Goal: Transaction & Acquisition: Purchase product/service

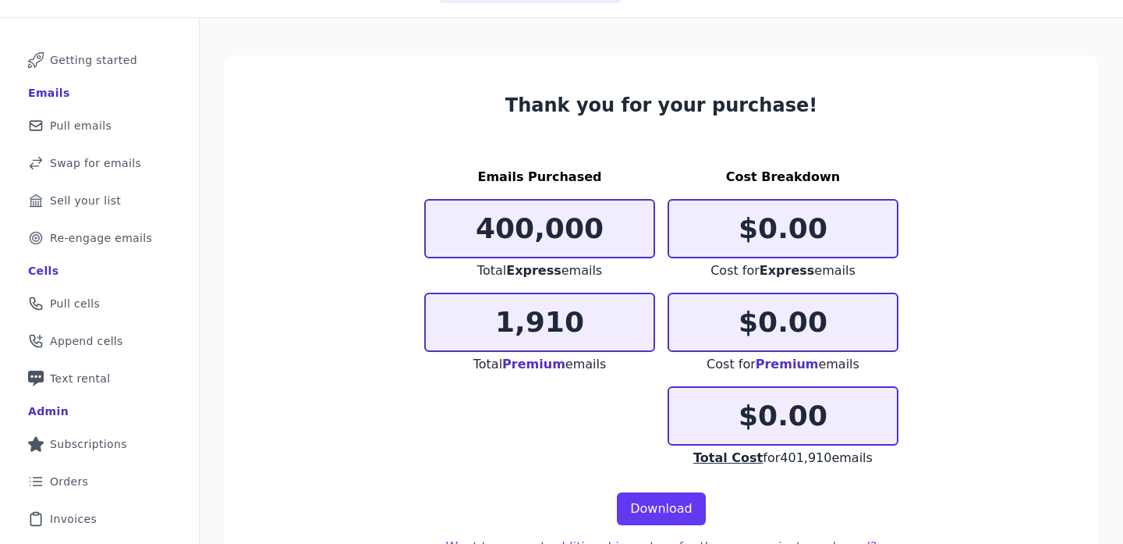
scroll to position [74, 0]
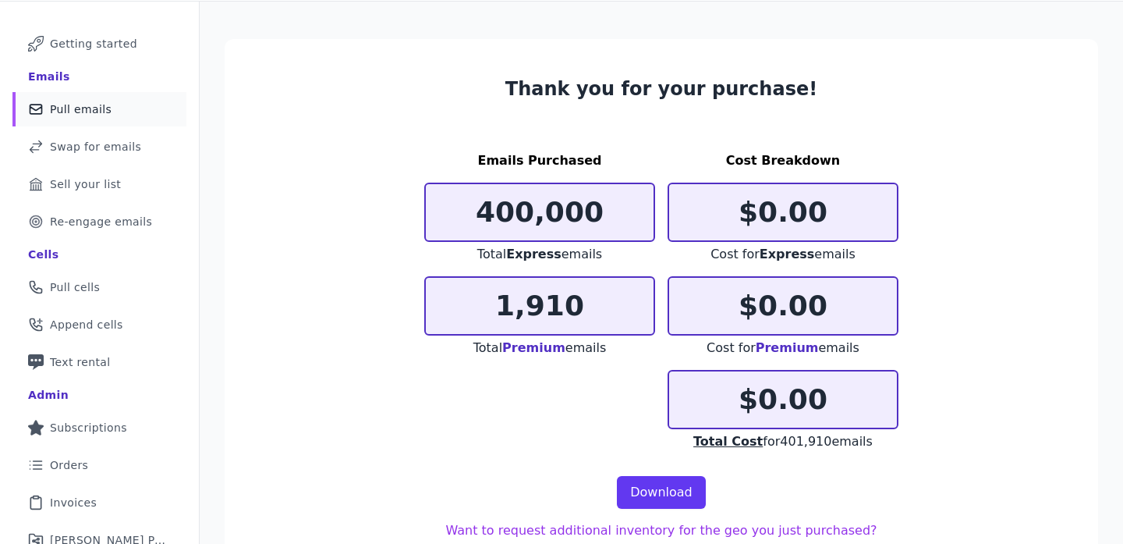
click at [108, 122] on link "Mail Icon Outline of a mail envelope Pull emails" at bounding box center [99, 109] width 174 height 34
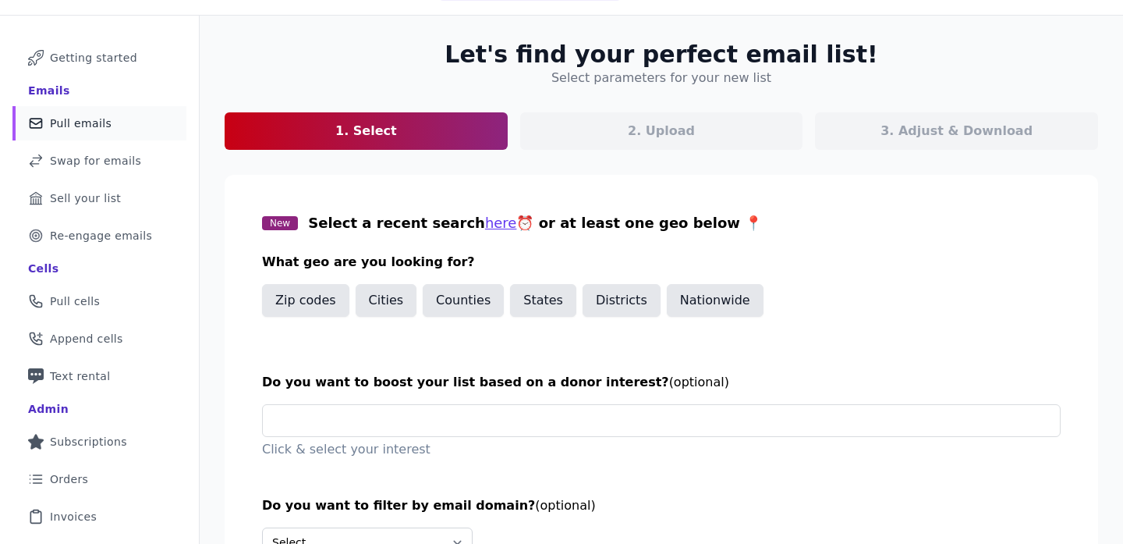
scroll to position [70, 0]
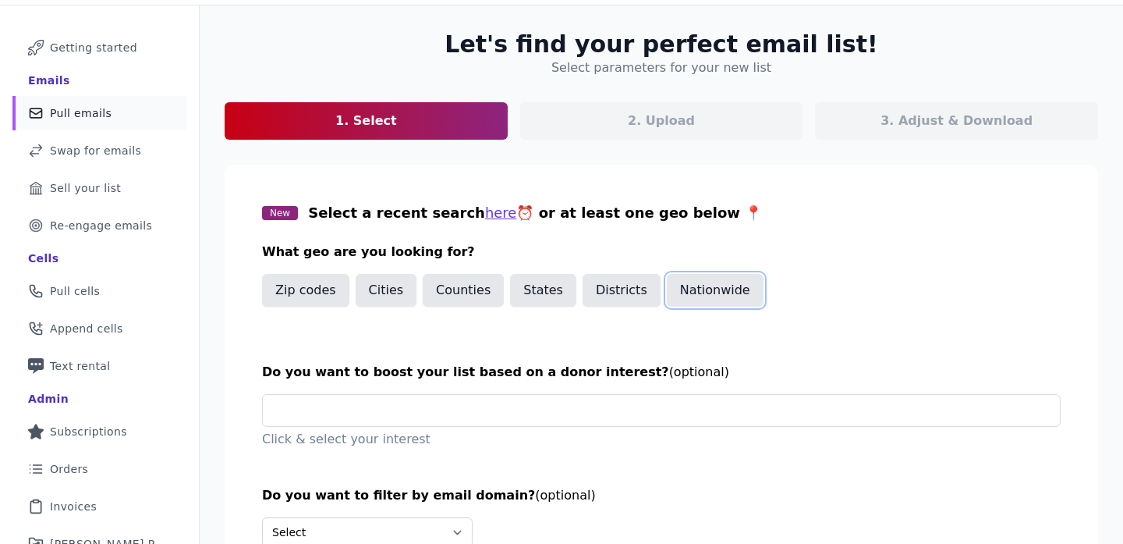
click at [704, 300] on button "Nationwide" at bounding box center [715, 290] width 97 height 33
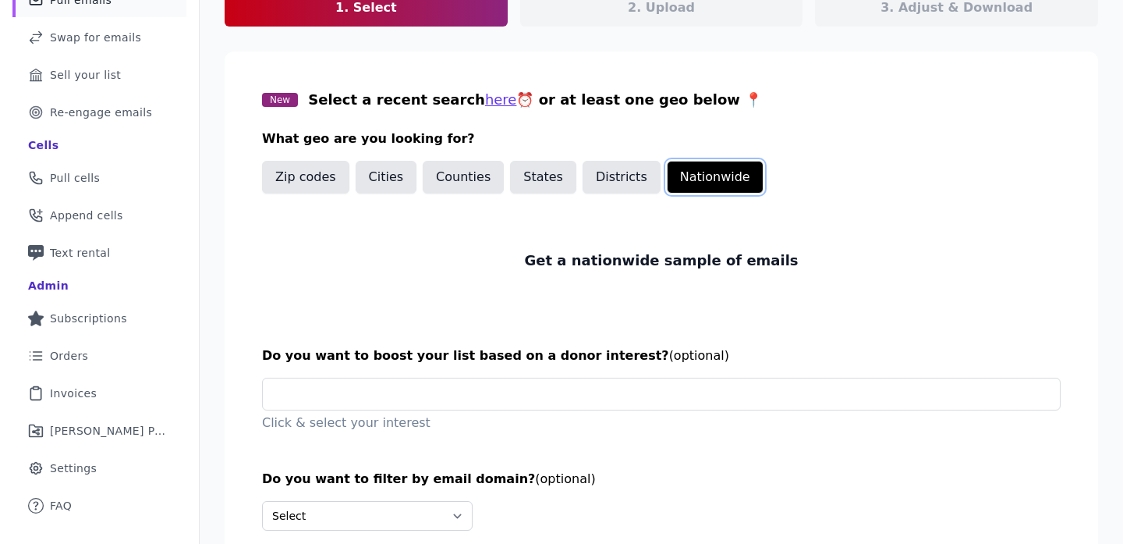
scroll to position [276, 0]
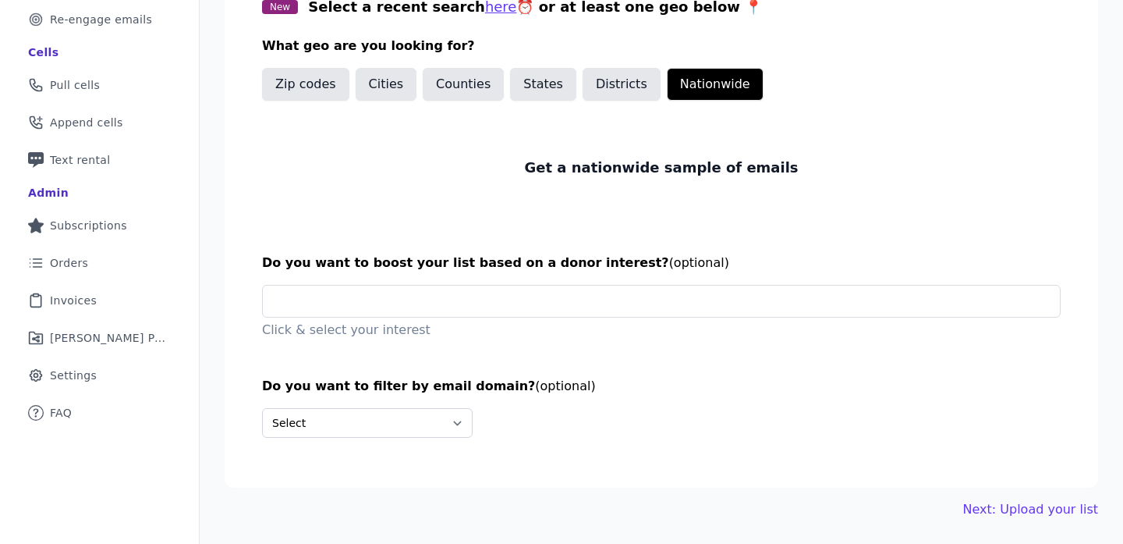
click at [991, 494] on div "Let's find your perfect email list! Select parameters for your new list 1. Sele…" at bounding box center [662, 172] width 924 height 744
click at [991, 498] on div "Let's find your perfect email list! Select parameters for your new list 1. Sele…" at bounding box center [662, 172] width 924 height 744
click at [991, 504] on link "Next: Upload your list" at bounding box center [1030, 509] width 135 height 19
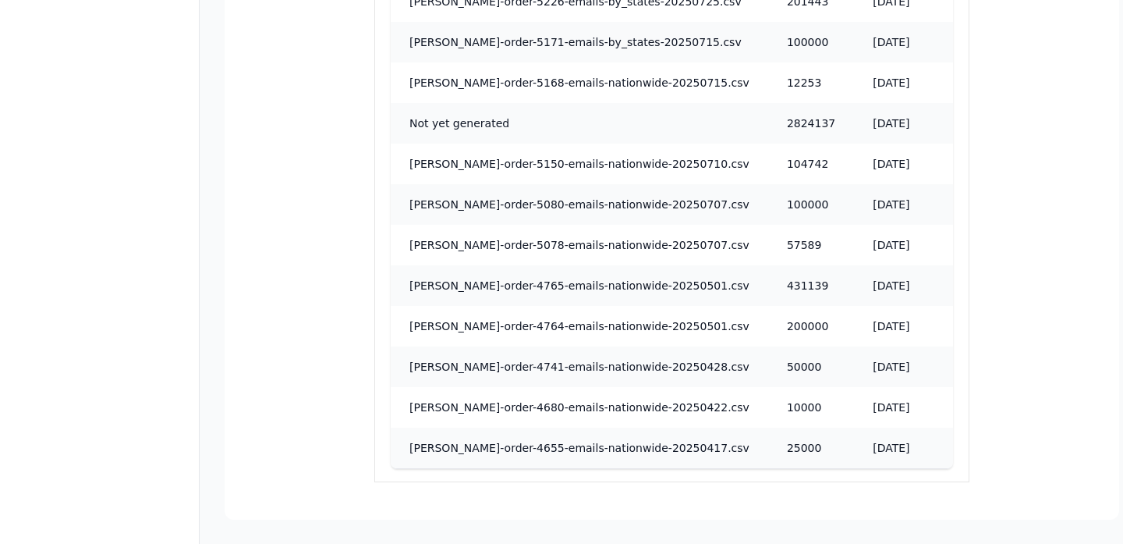
scroll to position [1088, 0]
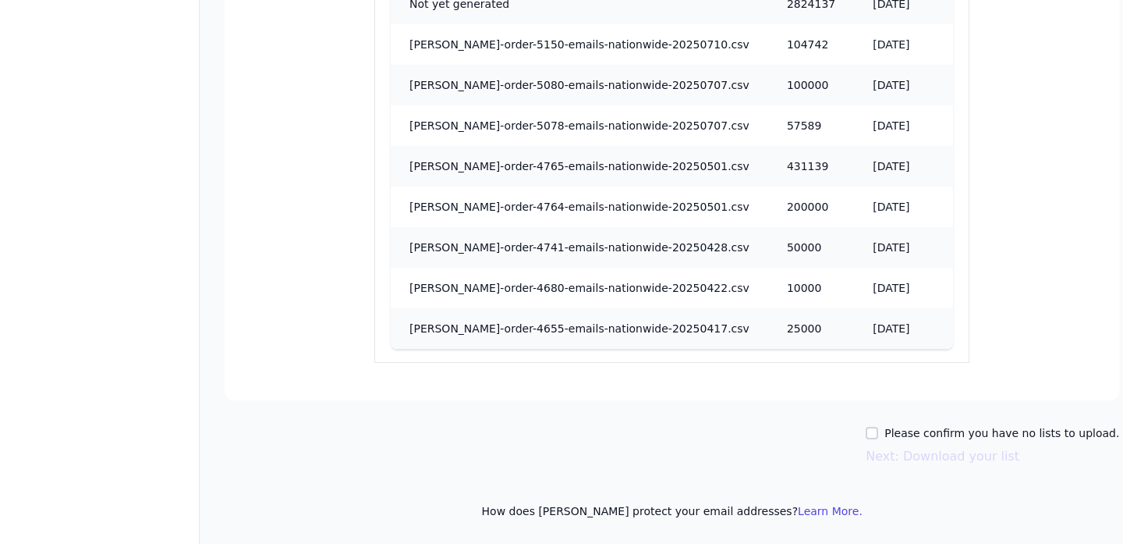
click at [938, 444] on div "Please confirm you have no lists to upload. Next: Download your list" at bounding box center [993, 445] width 254 height 41
click at [940, 438] on label "Please confirm you have no lists to upload." at bounding box center [1002, 433] width 235 height 16
click at [878, 438] on input "Please confirm you have no lists to upload." at bounding box center [872, 433] width 12 height 12
checkbox input "true"
click at [922, 462] on button "Next: Download your list" at bounding box center [943, 456] width 154 height 19
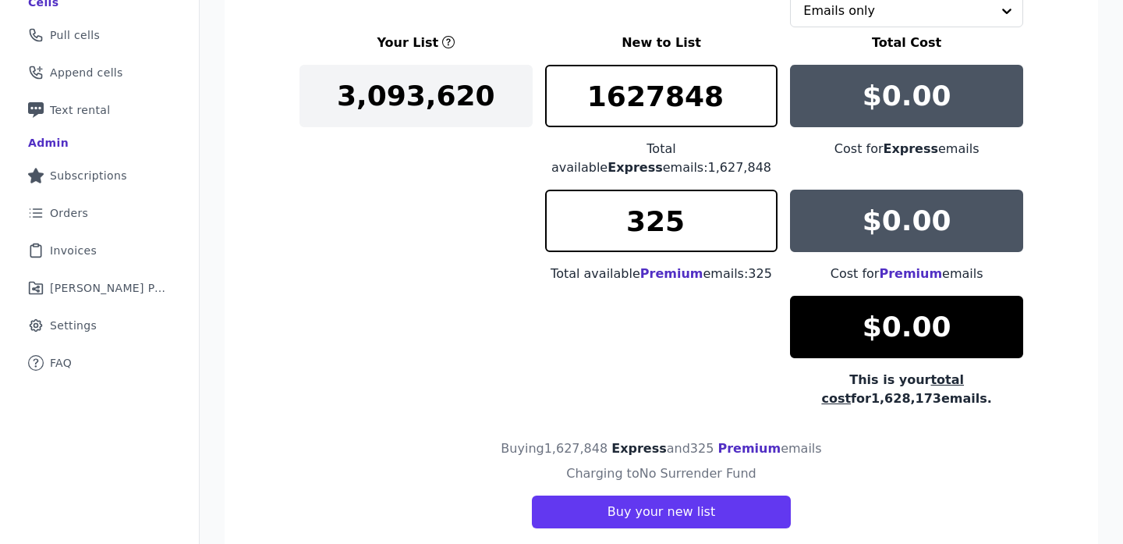
scroll to position [370, 0]
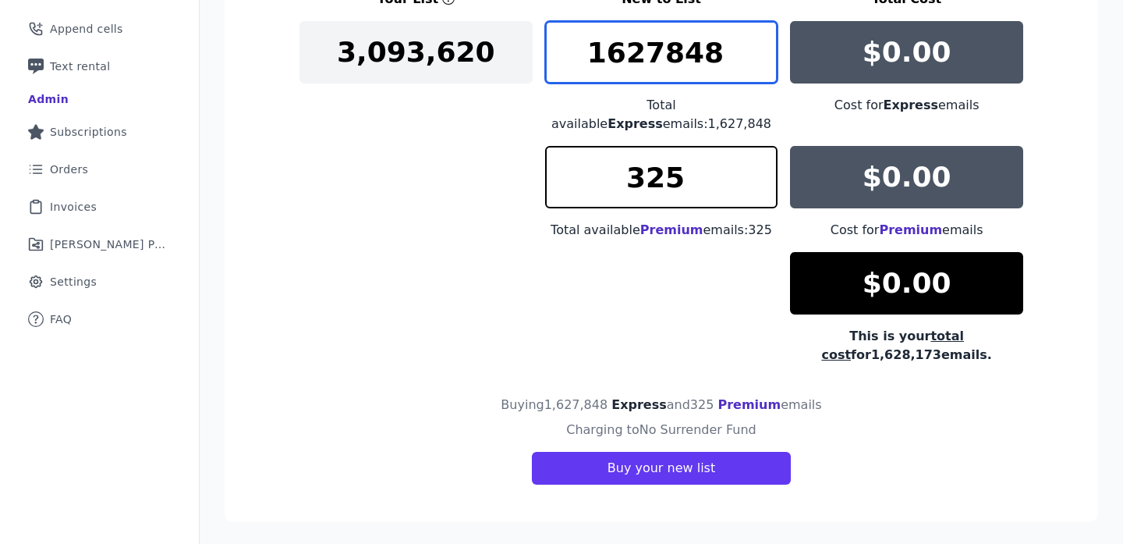
click at [683, 65] on input "1627848" at bounding box center [661, 52] width 233 height 62
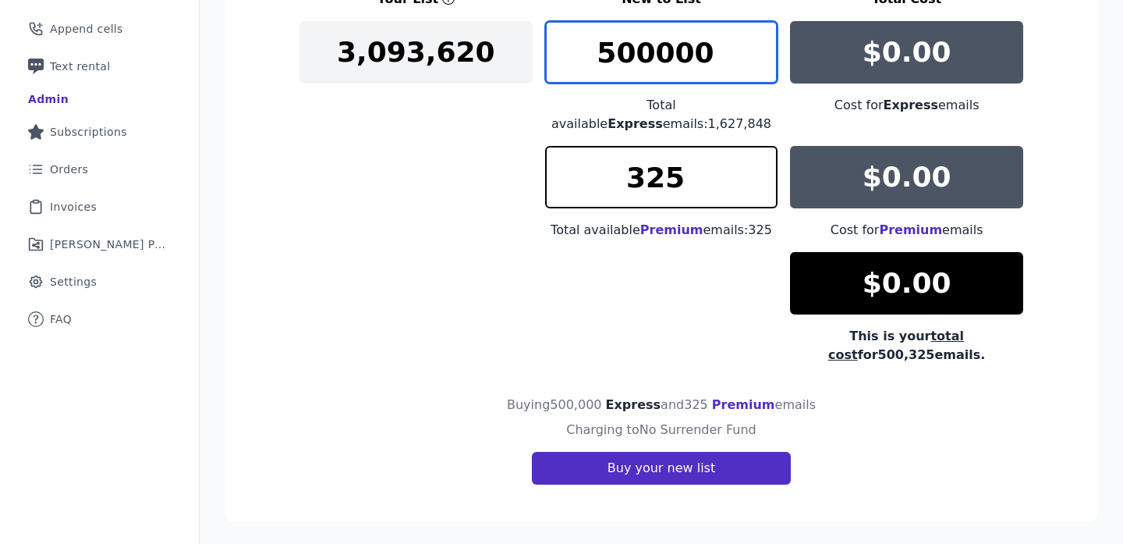
type input "500000"
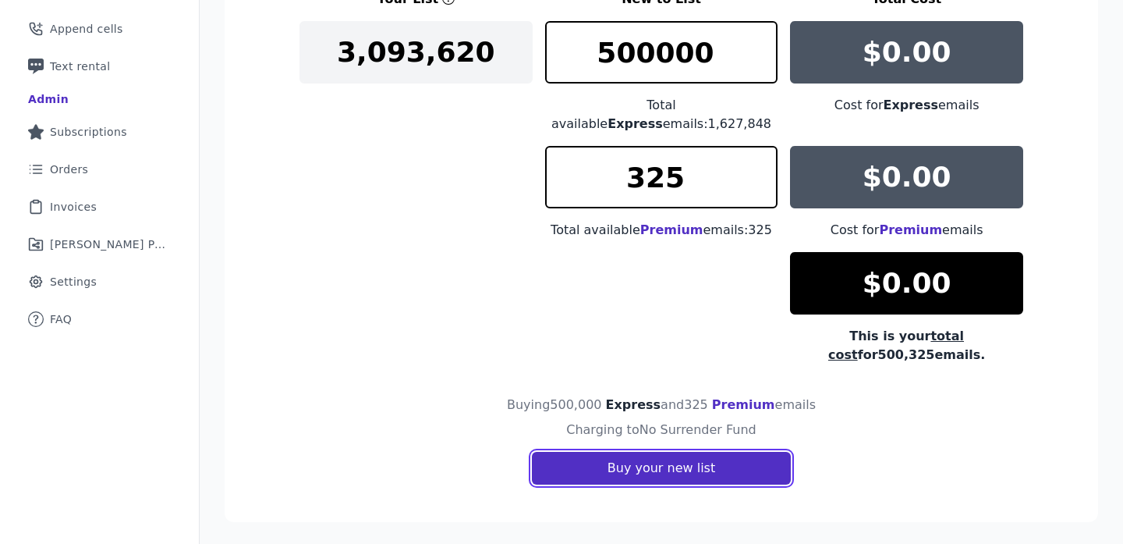
click at [675, 459] on button "Buy your new list" at bounding box center [661, 468] width 259 height 33
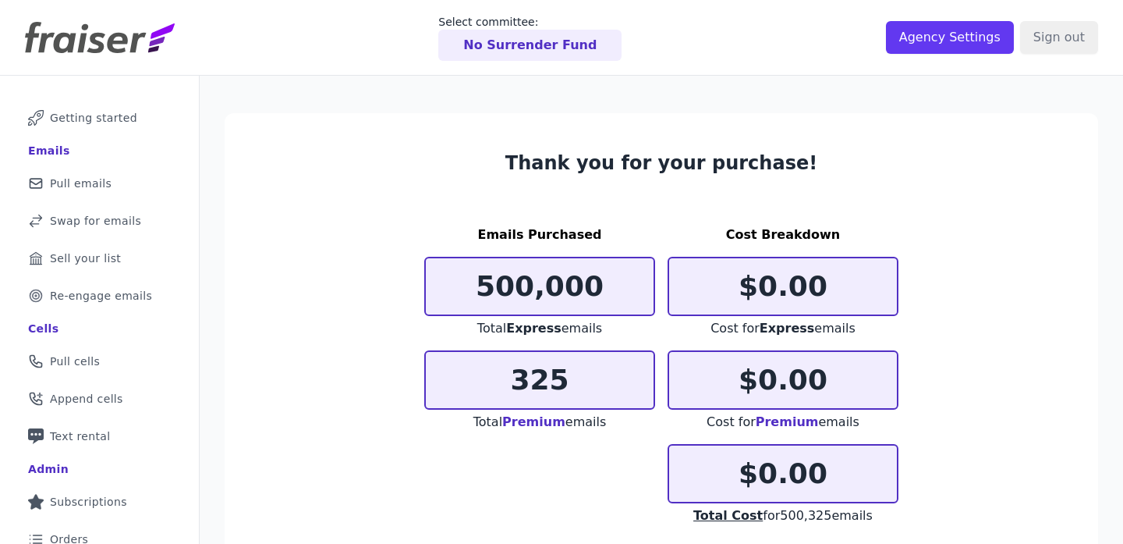
scroll to position [162, 0]
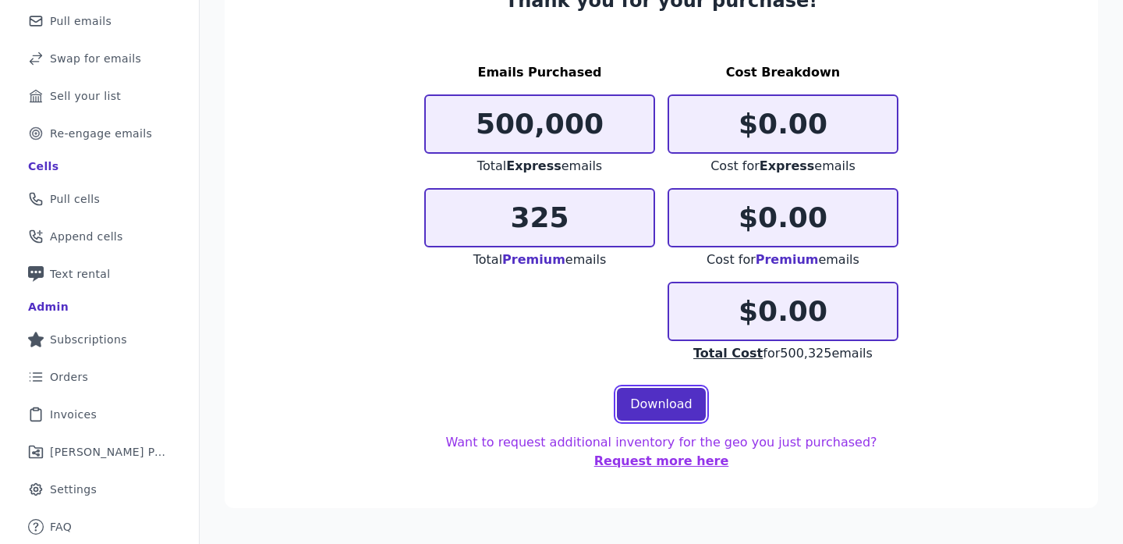
click at [663, 402] on link "Download" at bounding box center [661, 404] width 89 height 33
